Goal: Entertainment & Leisure: Consume media (video, audio)

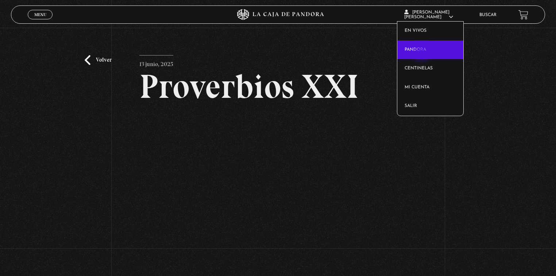
click at [422, 53] on link "Pandora" at bounding box center [430, 49] width 66 height 19
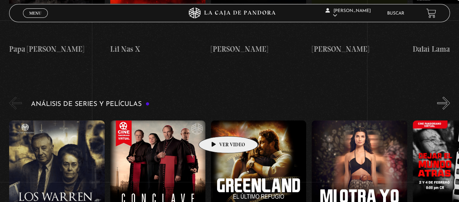
scroll to position [969, 0]
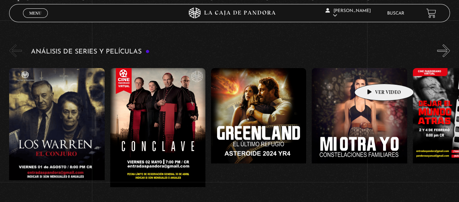
click at [372, 73] on figure at bounding box center [358, 133] width 95 height 131
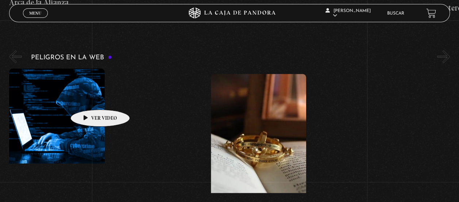
scroll to position [1377, 0]
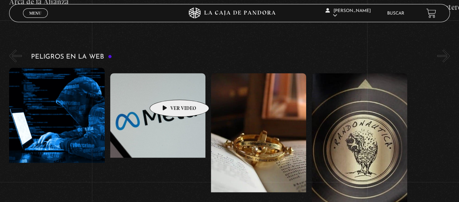
click at [168, 89] on figure at bounding box center [157, 138] width 95 height 131
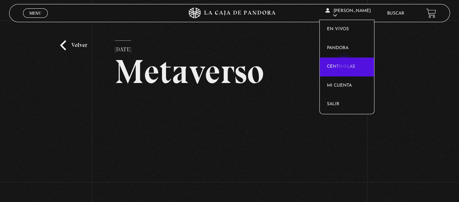
click at [345, 66] on link "Centinelas" at bounding box center [346, 67] width 54 height 19
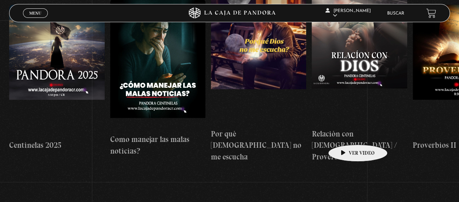
scroll to position [58, 0]
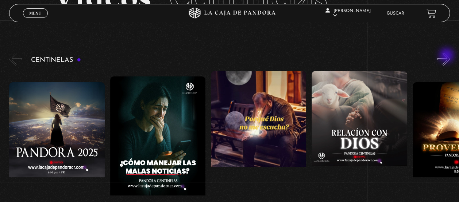
click at [447, 56] on button "»" at bounding box center [443, 59] width 13 height 13
click at [446, 58] on button "»" at bounding box center [443, 59] width 13 height 13
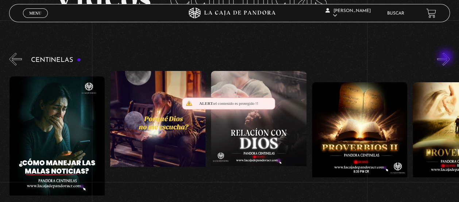
click at [446, 58] on button "»" at bounding box center [443, 59] width 13 height 13
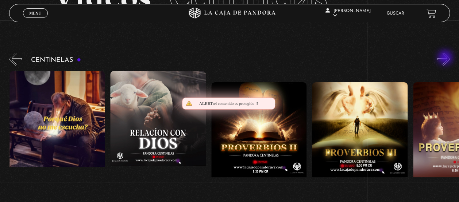
click at [446, 58] on button "»" at bounding box center [443, 59] width 13 height 13
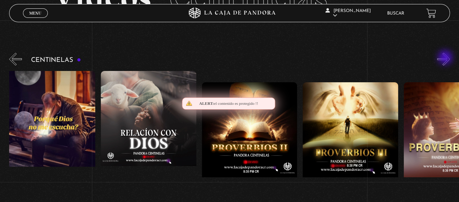
click at [446, 58] on button "»" at bounding box center [443, 59] width 13 height 13
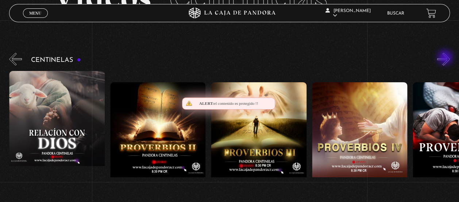
click at [445, 58] on button "»" at bounding box center [443, 59] width 13 height 13
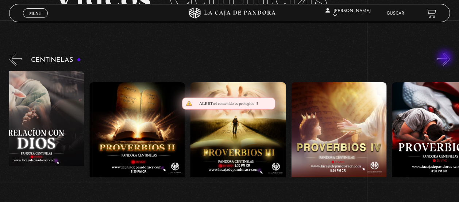
click at [445, 58] on button "»" at bounding box center [443, 59] width 13 height 13
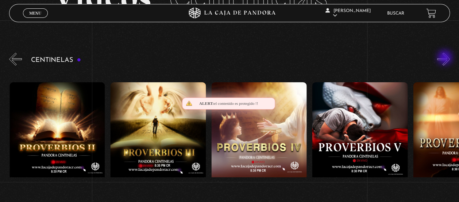
click at [445, 58] on button "»" at bounding box center [443, 59] width 13 height 13
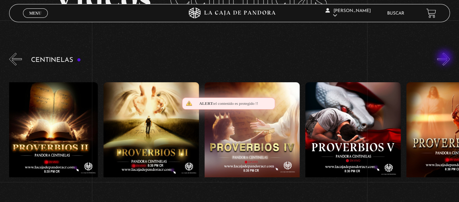
click at [445, 58] on button "»" at bounding box center [443, 59] width 13 height 13
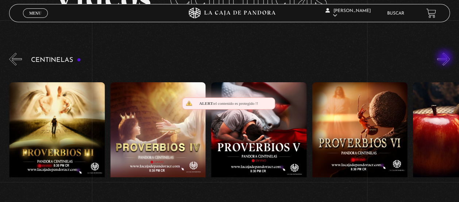
click at [445, 58] on button "»" at bounding box center [443, 59] width 13 height 13
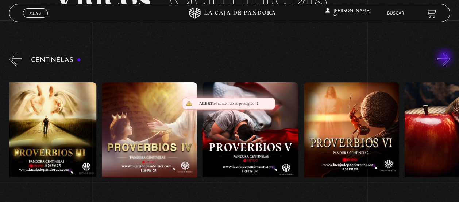
click at [444, 58] on button "»" at bounding box center [443, 59] width 13 height 13
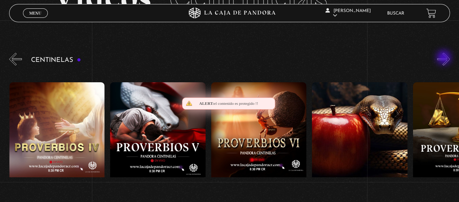
click at [444, 58] on button "»" at bounding box center [443, 59] width 13 height 13
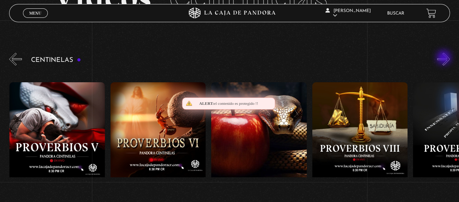
scroll to position [0, 706]
click at [444, 58] on button "»" at bounding box center [443, 59] width 13 height 13
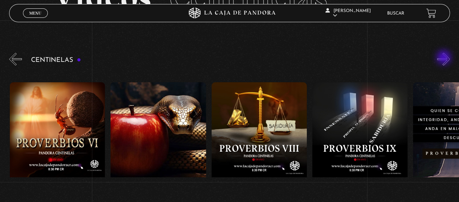
click at [444, 58] on button "»" at bounding box center [443, 59] width 13 height 13
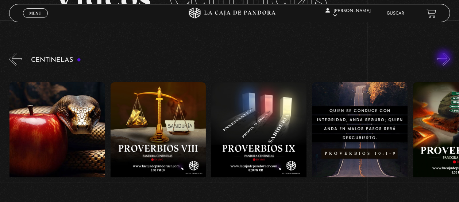
click at [444, 58] on button "»" at bounding box center [443, 59] width 13 height 13
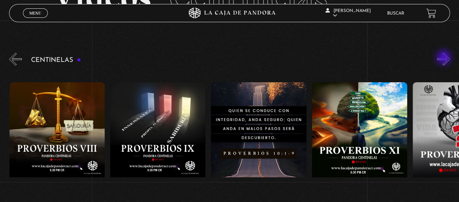
click at [444, 58] on button "»" at bounding box center [443, 59] width 13 height 13
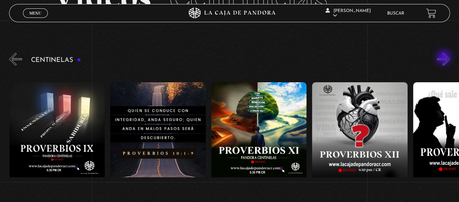
click at [444, 58] on button "»" at bounding box center [443, 59] width 13 height 13
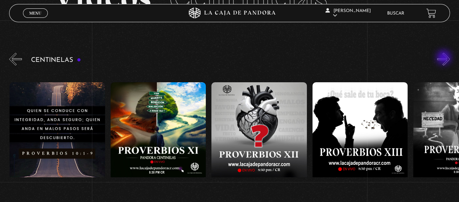
click at [444, 58] on button "»" at bounding box center [443, 59] width 13 height 13
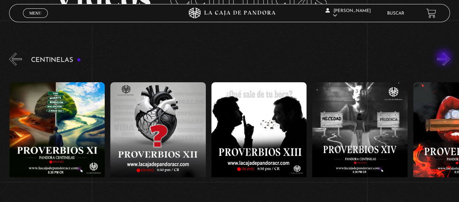
scroll to position [0, 1310]
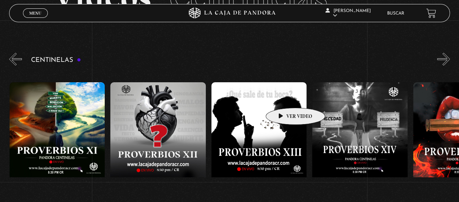
click at [284, 97] on figure at bounding box center [258, 147] width 95 height 131
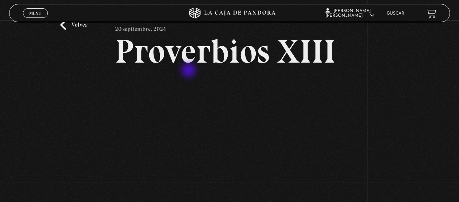
scroll to position [29, 0]
